Goal: Information Seeking & Learning: Compare options

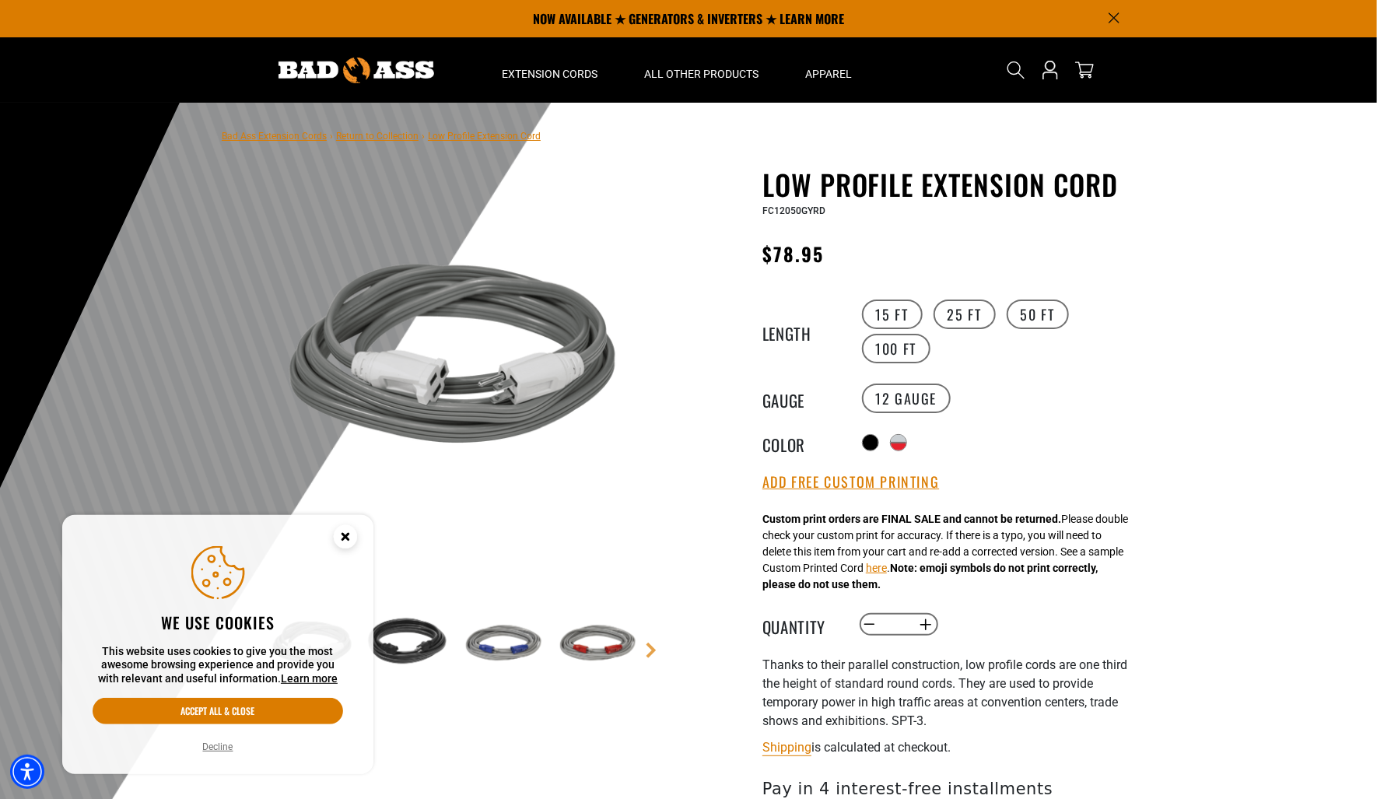
click at [953, 310] on label "25 FT" at bounding box center [965, 315] width 62 height 30
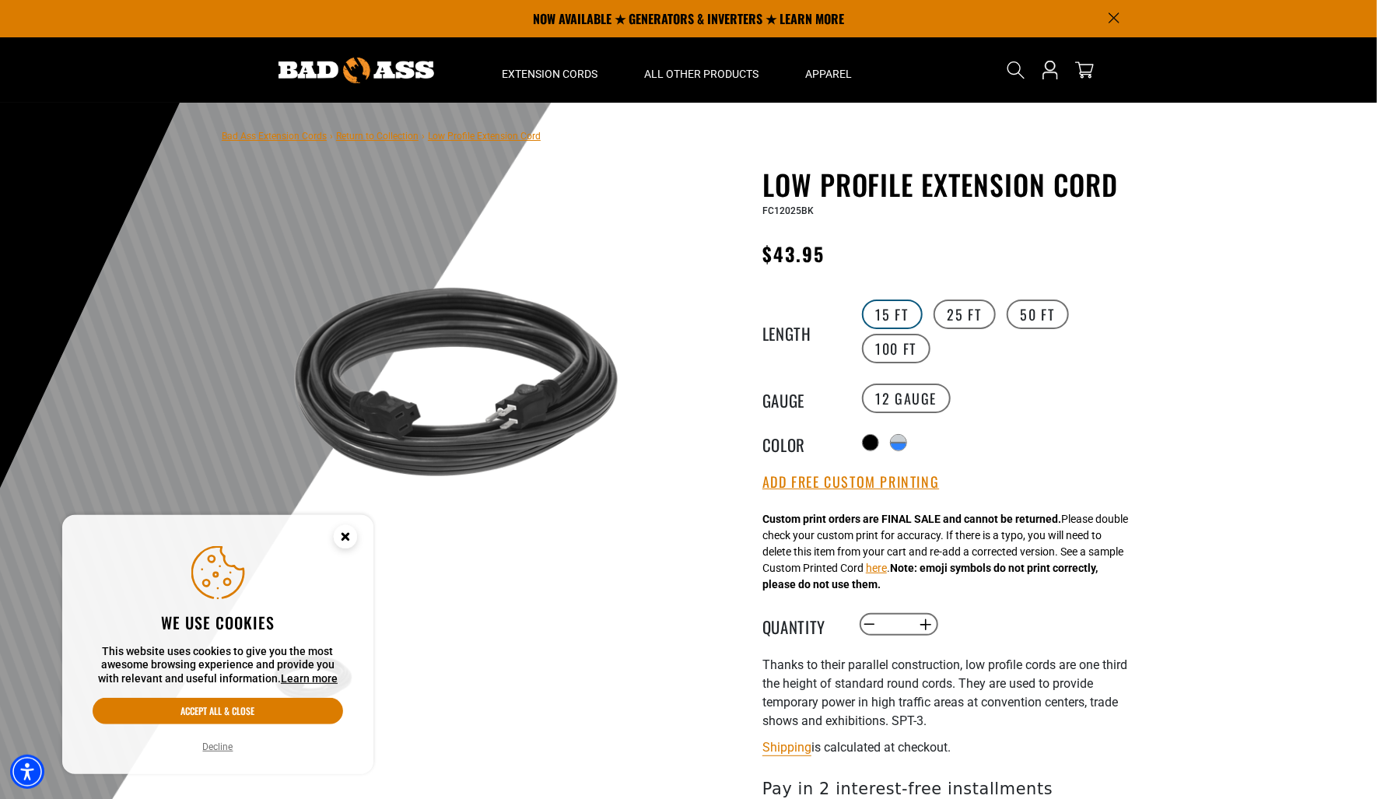
click at [879, 313] on label "15 FT" at bounding box center [892, 315] width 61 height 30
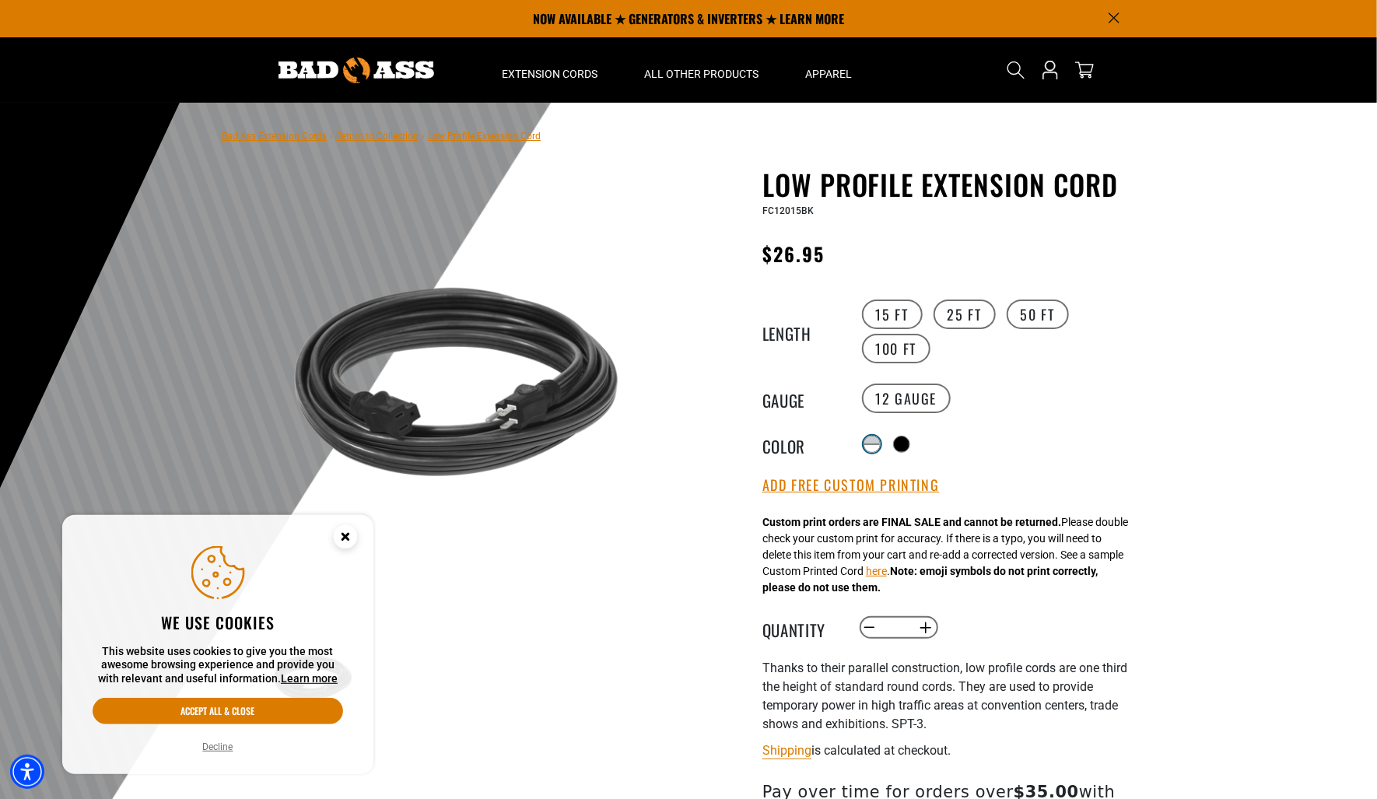
click at [869, 437] on div "products.product.variant_sold_out_or_unavailable" at bounding box center [873, 441] width 16 height 8
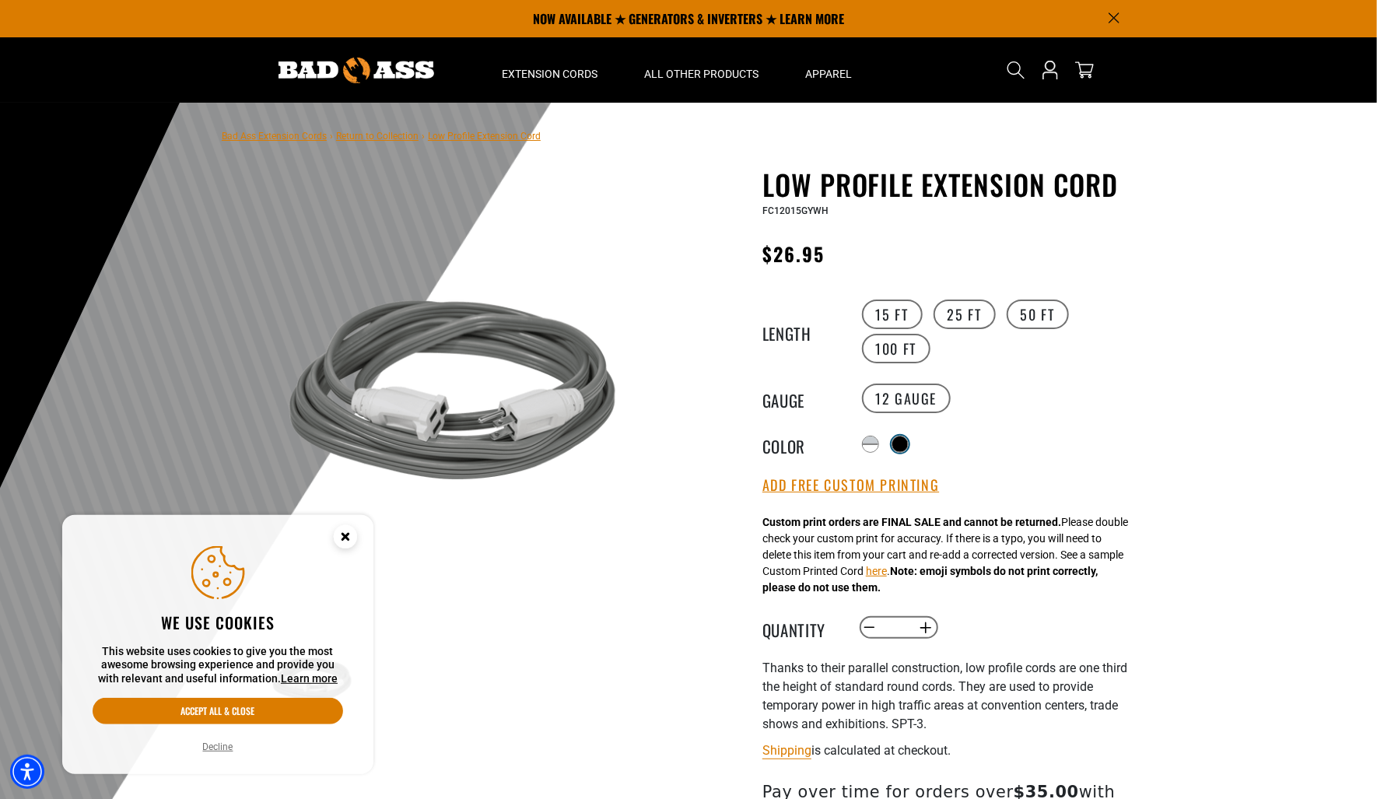
click at [907, 440] on div at bounding box center [901, 445] width 16 height 16
